Goal: Task Accomplishment & Management: Manage account settings

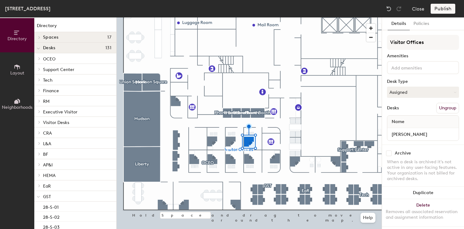
click at [445, 107] on button "Ungroup" at bounding box center [448, 108] width 23 height 11
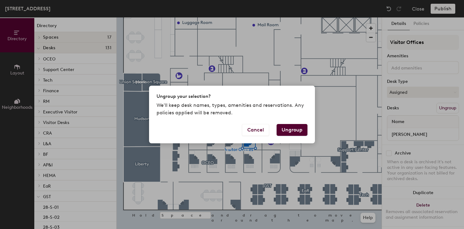
click at [291, 131] on button "Ungroup" at bounding box center [292, 130] width 31 height 12
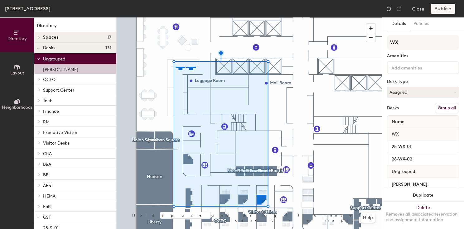
click at [441, 106] on button "Group all" at bounding box center [447, 108] width 24 height 11
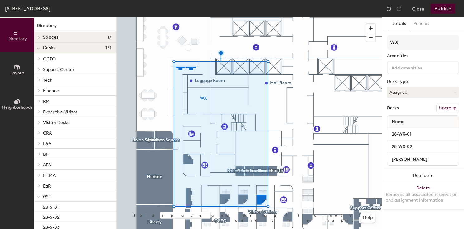
click at [440, 10] on button "Publish" at bounding box center [443, 9] width 25 height 10
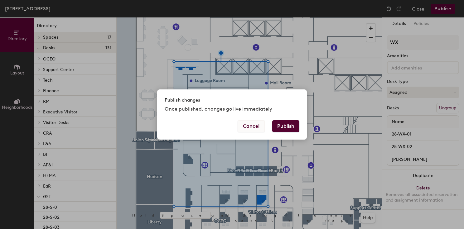
click at [257, 126] on button "Cancel" at bounding box center [251, 126] width 27 height 12
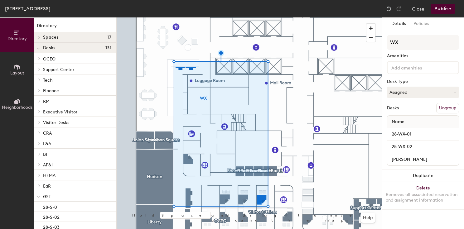
click at [16, 106] on span "Neighborhoods" at bounding box center [17, 107] width 31 height 5
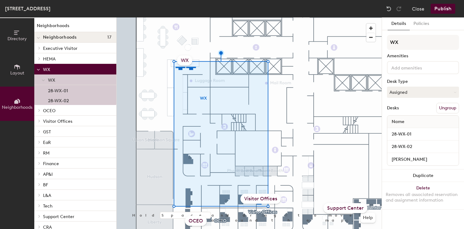
click at [182, 62] on div "WX" at bounding box center [184, 61] width 15 height 10
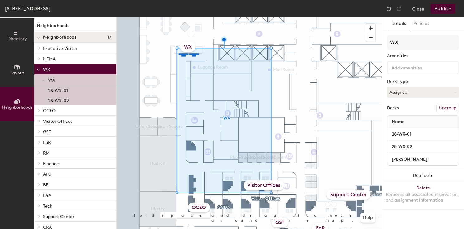
click at [188, 45] on div "WX" at bounding box center [187, 47] width 15 height 10
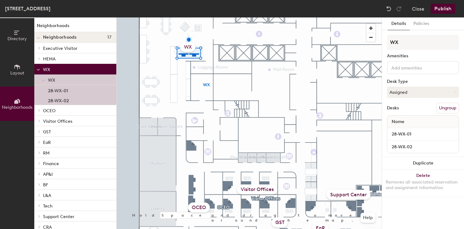
click at [188, 45] on div "WX" at bounding box center [187, 47] width 15 height 10
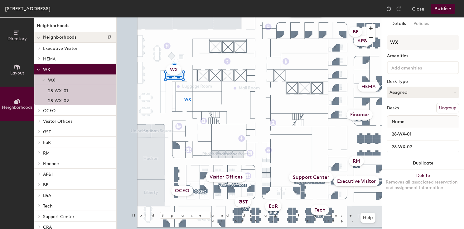
click at [174, 71] on div "WX" at bounding box center [173, 70] width 15 height 10
click at [449, 111] on button "Ungroup" at bounding box center [448, 108] width 23 height 11
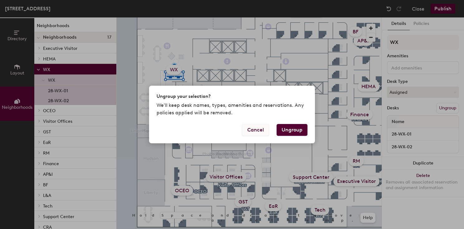
click at [261, 133] on button "Cancel" at bounding box center [255, 130] width 27 height 12
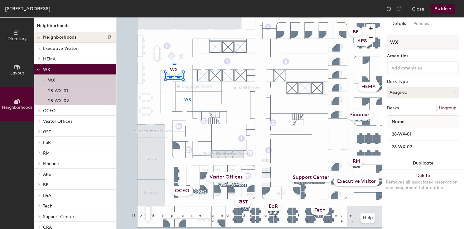
click at [23, 75] on span "Layout" at bounding box center [17, 73] width 14 height 5
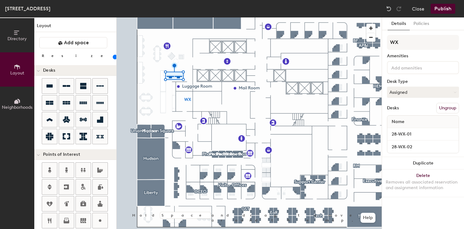
click at [17, 37] on span "Directory" at bounding box center [16, 38] width 19 height 5
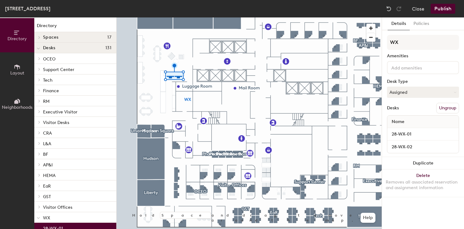
click at [4, 94] on button "Neighborhoods" at bounding box center [17, 104] width 34 height 34
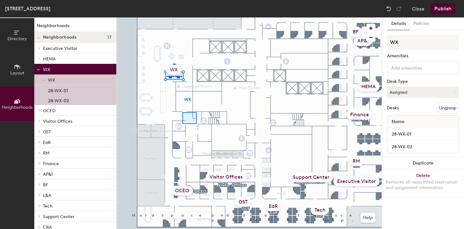
click at [184, 17] on div at bounding box center [249, 17] width 265 height 0
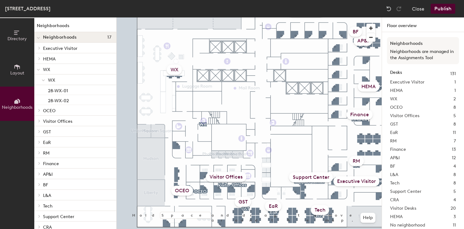
click at [171, 72] on div "WX" at bounding box center [174, 70] width 15 height 10
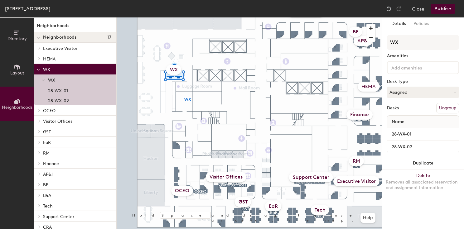
click at [444, 107] on button "Ungroup" at bounding box center [448, 108] width 23 height 11
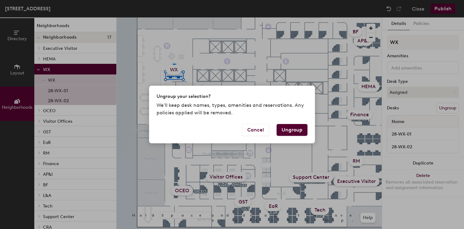
click at [290, 130] on button "Ungroup" at bounding box center [292, 130] width 31 height 12
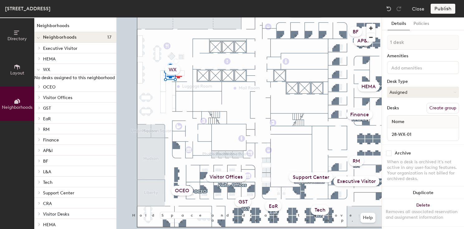
type input "2 desks"
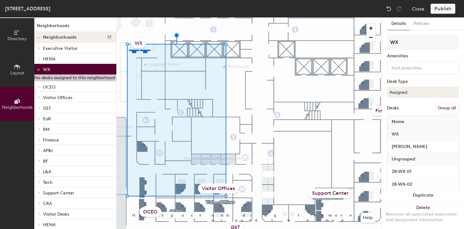
click at [436, 8] on div "Publish" at bounding box center [445, 9] width 28 height 10
click at [441, 9] on div "Publish" at bounding box center [445, 9] width 28 height 10
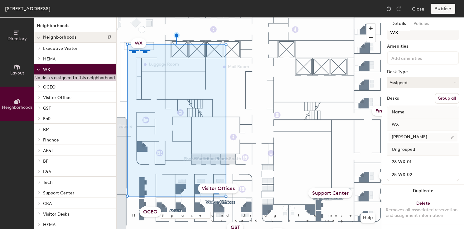
scroll to position [10, 0]
click at [446, 96] on button "Group all" at bounding box center [447, 98] width 24 height 11
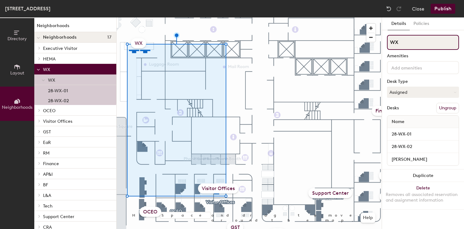
scroll to position [0, 0]
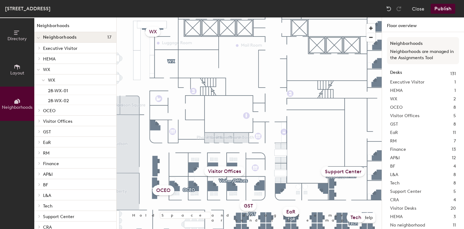
click at [448, 9] on button "Publish" at bounding box center [443, 9] width 25 height 10
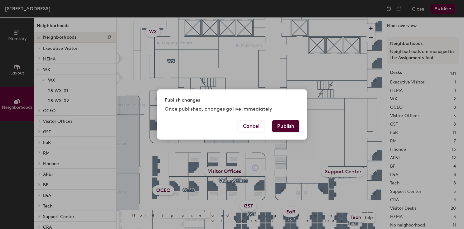
click at [288, 126] on button "Publish" at bounding box center [286, 126] width 27 height 12
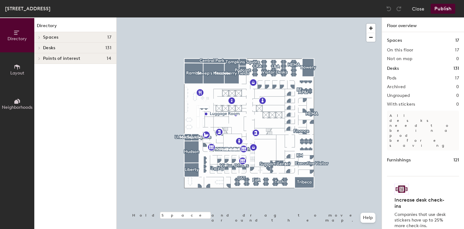
click at [16, 72] on span "Layout" at bounding box center [17, 73] width 14 height 5
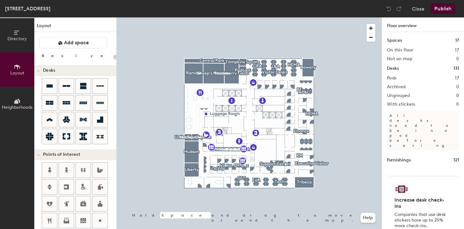
click at [16, 105] on span "Neighborhoods" at bounding box center [17, 107] width 31 height 5
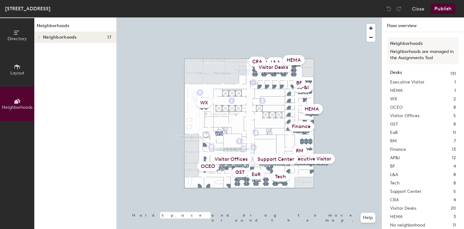
click at [41, 36] on span at bounding box center [38, 37] width 5 height 3
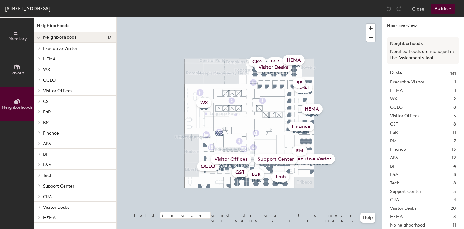
click at [55, 90] on p "Visitor Offices" at bounding box center [77, 90] width 68 height 8
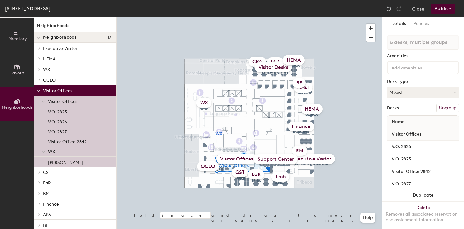
click at [63, 164] on p "[PERSON_NAME]" at bounding box center [65, 161] width 35 height 7
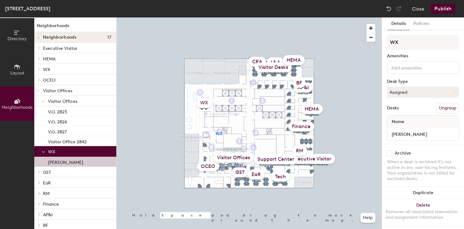
click at [445, 106] on button "Ungroup" at bounding box center [448, 108] width 23 height 11
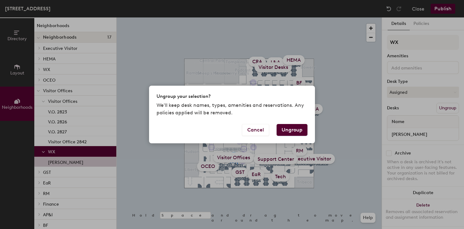
click at [293, 129] on button "Ungroup" at bounding box center [292, 130] width 31 height 12
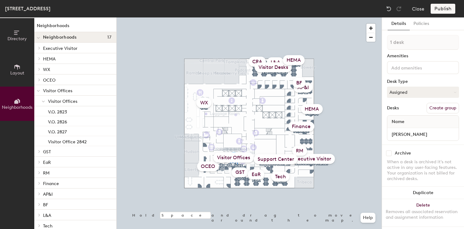
click at [71, 72] on p "WX" at bounding box center [77, 69] width 68 height 8
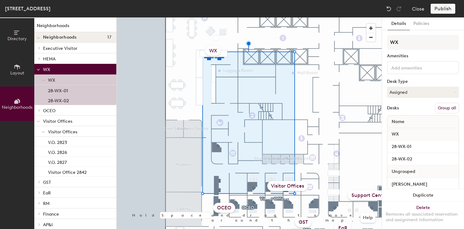
click at [443, 107] on button "Group all" at bounding box center [447, 108] width 24 height 11
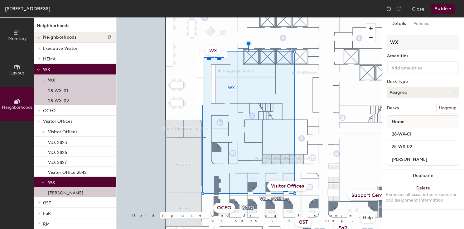
click at [440, 10] on button "Publish" at bounding box center [443, 9] width 25 height 10
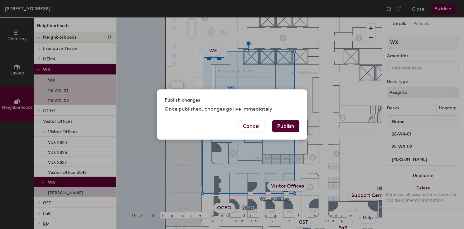
click at [294, 128] on button "Publish" at bounding box center [286, 126] width 27 height 12
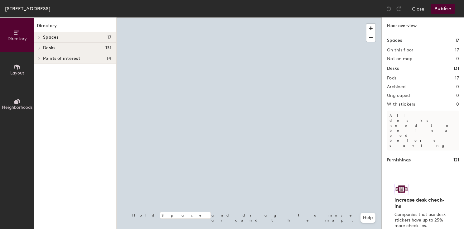
click at [12, 111] on button "Neighborhoods" at bounding box center [17, 104] width 34 height 34
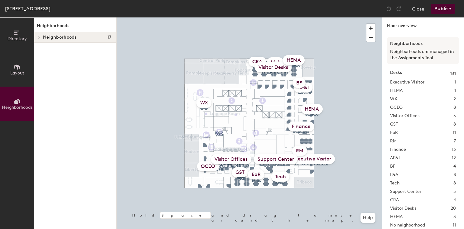
click at [42, 36] on div at bounding box center [39, 37] width 7 height 3
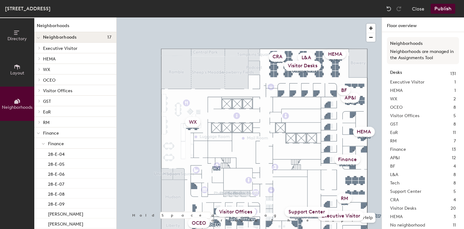
click at [17, 62] on button "Layout" at bounding box center [17, 69] width 34 height 34
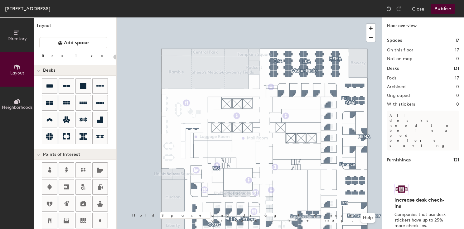
type input "20"
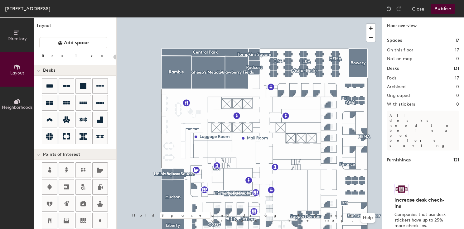
click at [20, 42] on button "Directory" at bounding box center [17, 35] width 34 height 34
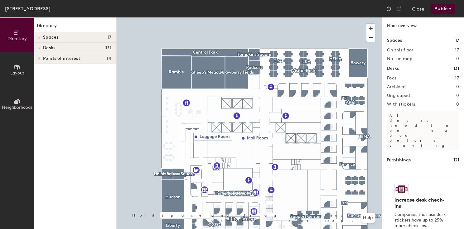
click at [23, 66] on button "Layout" at bounding box center [17, 69] width 34 height 34
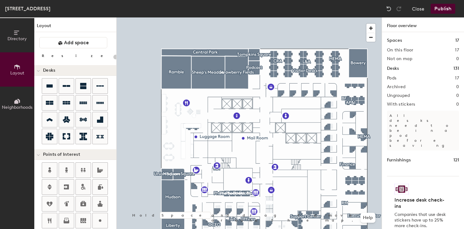
click at [20, 98] on icon at bounding box center [17, 101] width 7 height 7
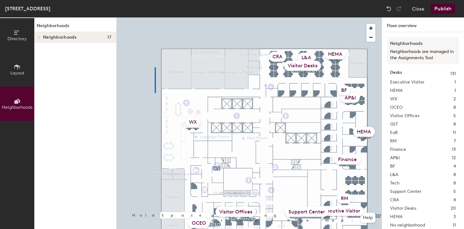
click at [155, 17] on div at bounding box center [249, 17] width 265 height 0
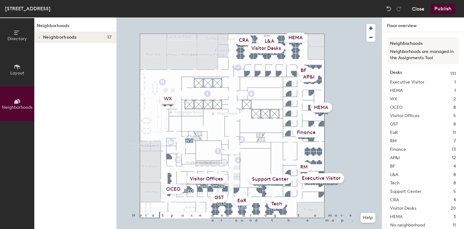
click at [420, 8] on button "Close" at bounding box center [418, 9] width 12 height 10
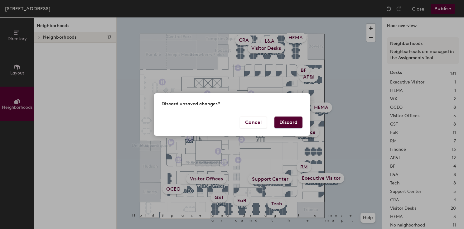
click at [284, 129] on div "Cancel Discard" at bounding box center [232, 126] width 156 height 19
click at [255, 122] on button "Cancel" at bounding box center [253, 123] width 27 height 12
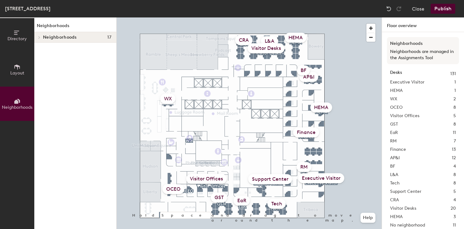
click at [442, 6] on button "Publish" at bounding box center [443, 9] width 25 height 10
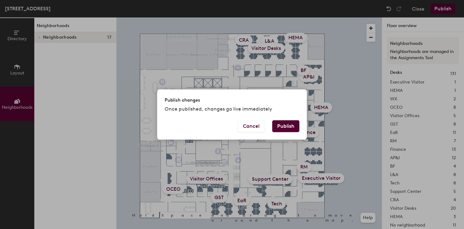
click at [298, 125] on button "Publish" at bounding box center [286, 126] width 27 height 12
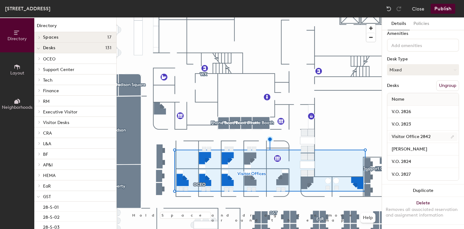
scroll to position [23, 0]
click at [416, 147] on input "[PERSON_NAME]" at bounding box center [423, 149] width 69 height 9
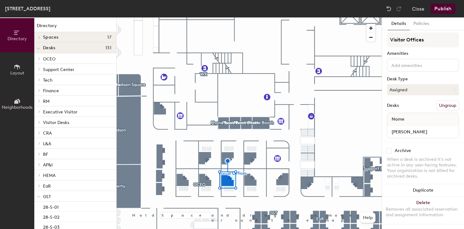
click at [445, 107] on button "Ungroup" at bounding box center [448, 106] width 23 height 11
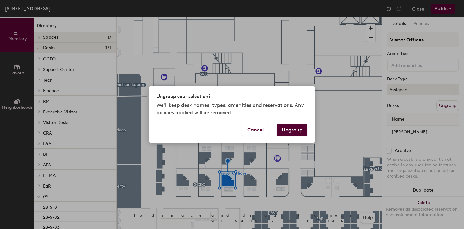
click at [295, 129] on button "Ungroup" at bounding box center [292, 130] width 31 height 12
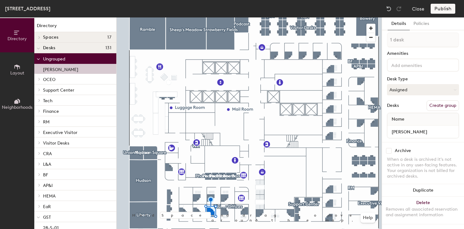
scroll to position [0, 0]
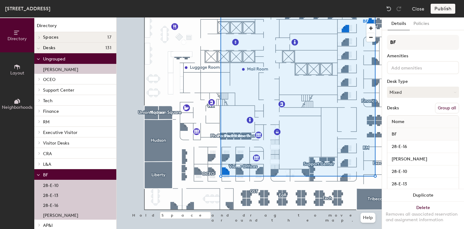
click at [441, 108] on button "Group all" at bounding box center [447, 108] width 24 height 11
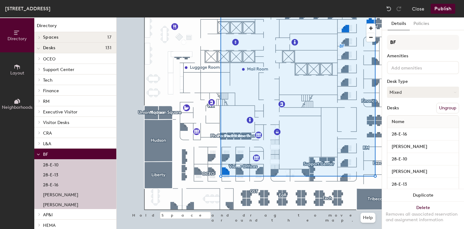
click at [445, 10] on button "Publish" at bounding box center [443, 9] width 25 height 10
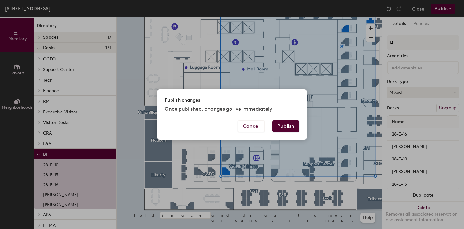
click at [282, 130] on button "Publish" at bounding box center [286, 126] width 27 height 12
